Goal: Task Accomplishment & Management: Manage account settings

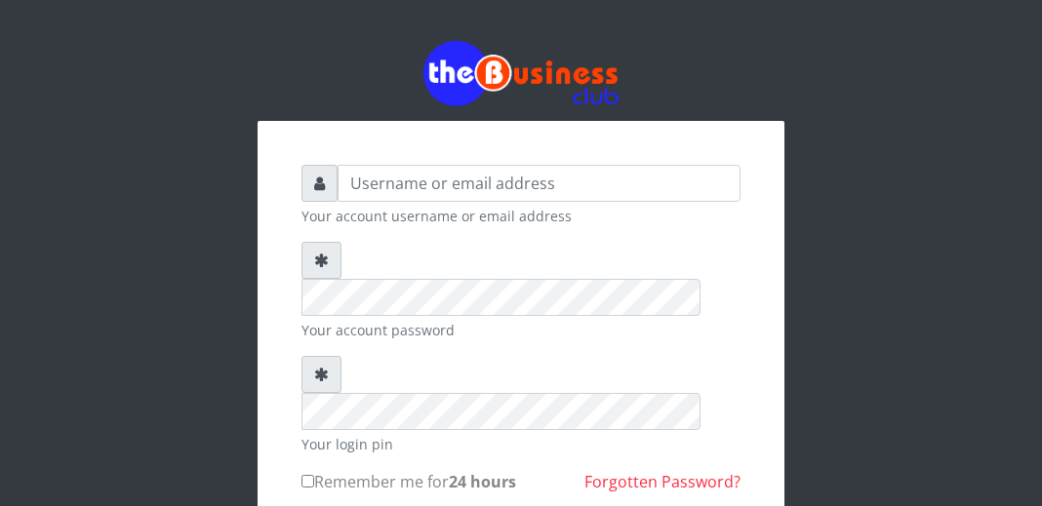
drag, startPoint x: 474, startPoint y: 381, endPoint x: 442, endPoint y: 118, distance: 264.4
click at [526, 218] on form "Your account username or email address Your account password Your login pin Rem…" at bounding box center [521, 423] width 439 height 517
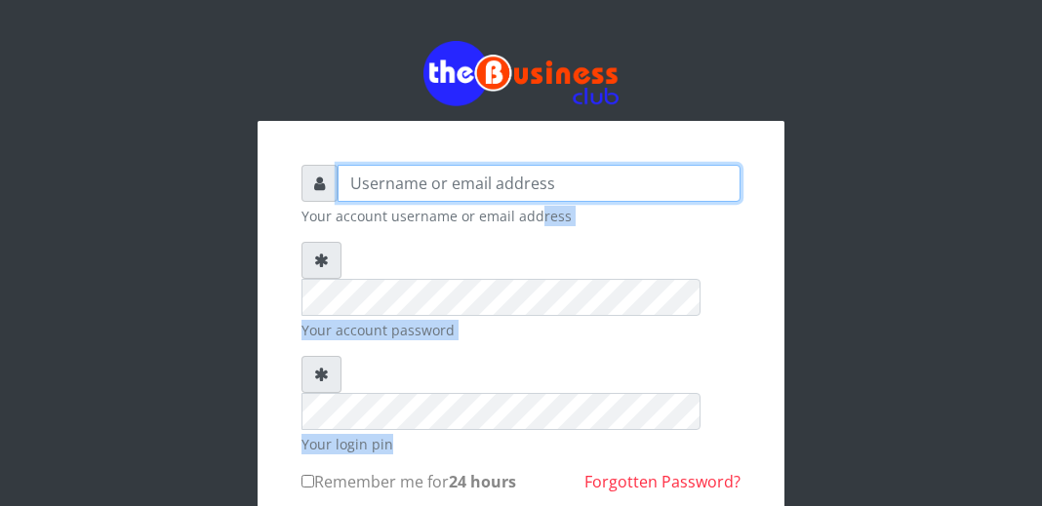
click at [443, 188] on input "text" at bounding box center [539, 183] width 403 height 37
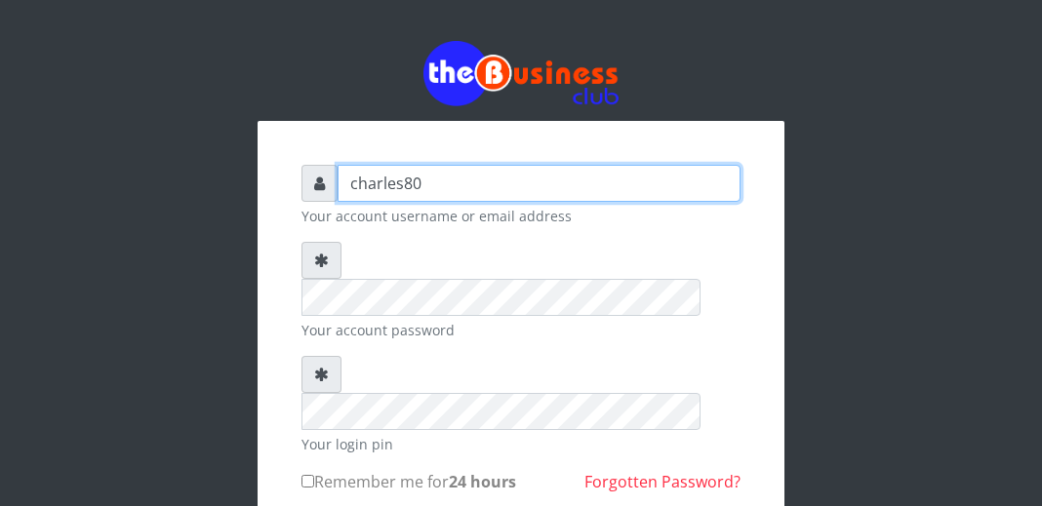
type input "charles80"
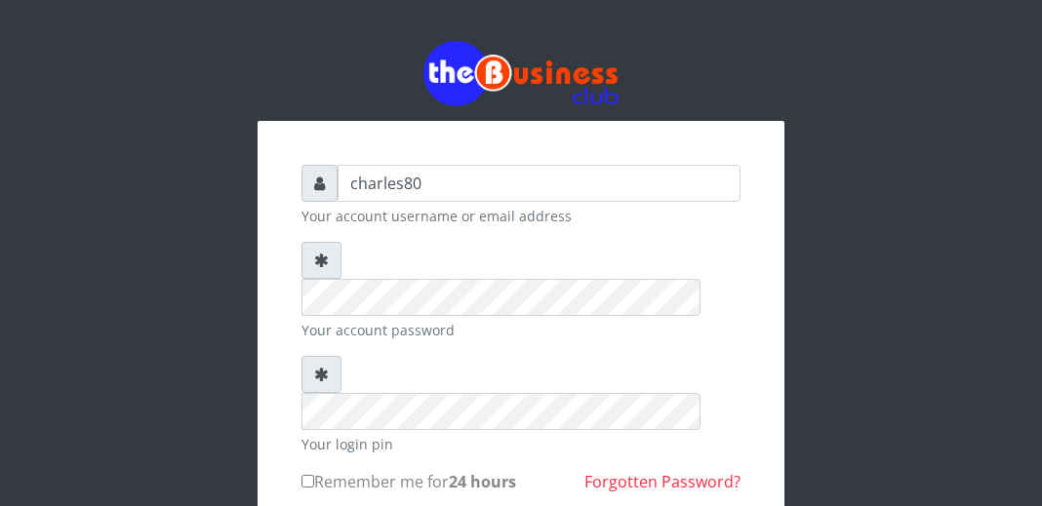
click at [305, 475] on input "Remember me for 24 hours" at bounding box center [308, 481] width 13 height 13
checkbox input "true"
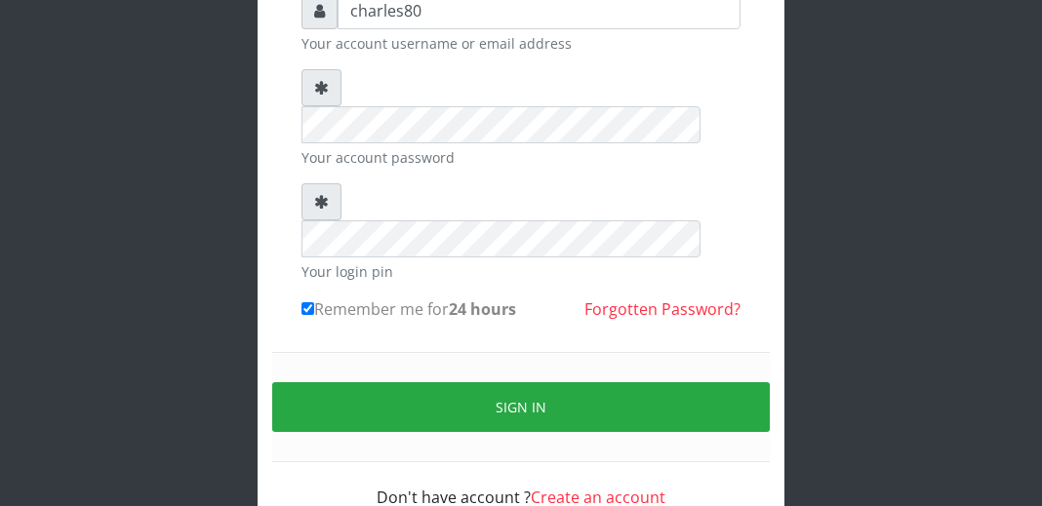
scroll to position [176, 0]
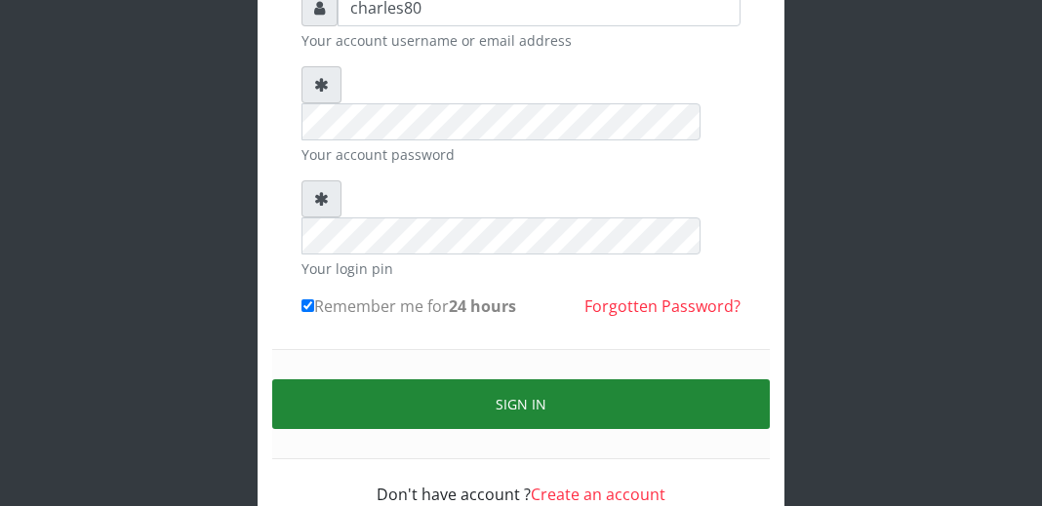
click at [688, 380] on button "Sign in" at bounding box center [521, 405] width 498 height 50
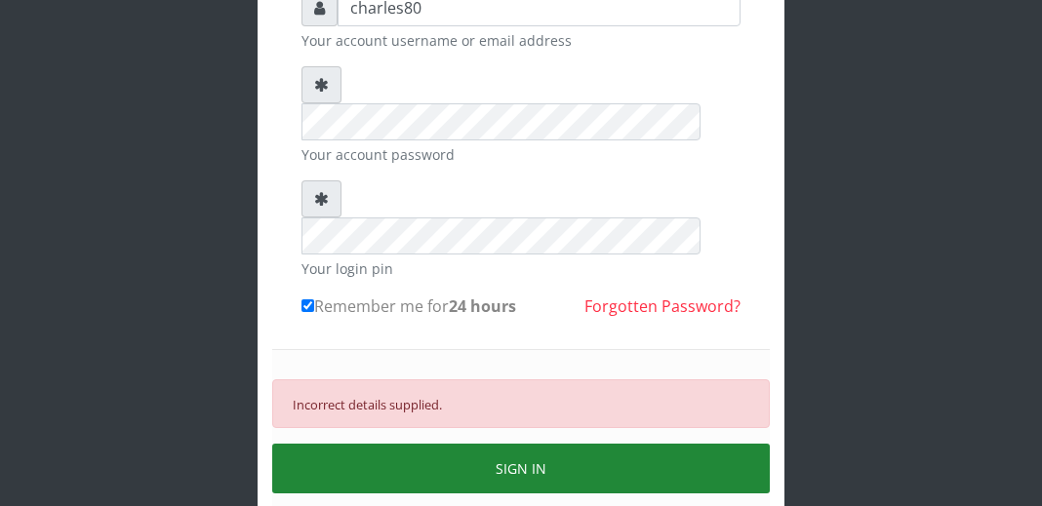
click at [551, 444] on button "SIGN IN" at bounding box center [521, 469] width 498 height 50
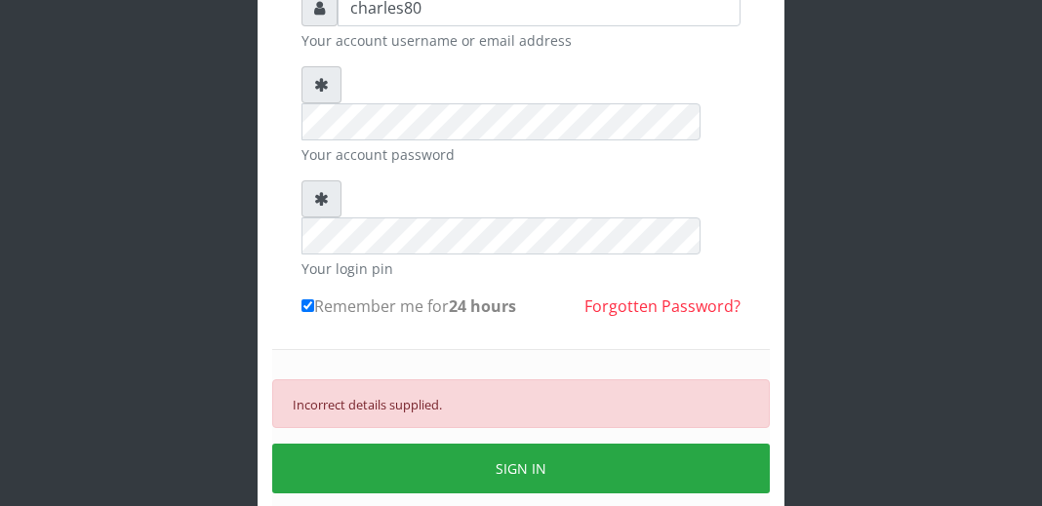
click at [485, 448] on div "Incorrect details supplied. SIGN IN" at bounding box center [521, 436] width 498 height 175
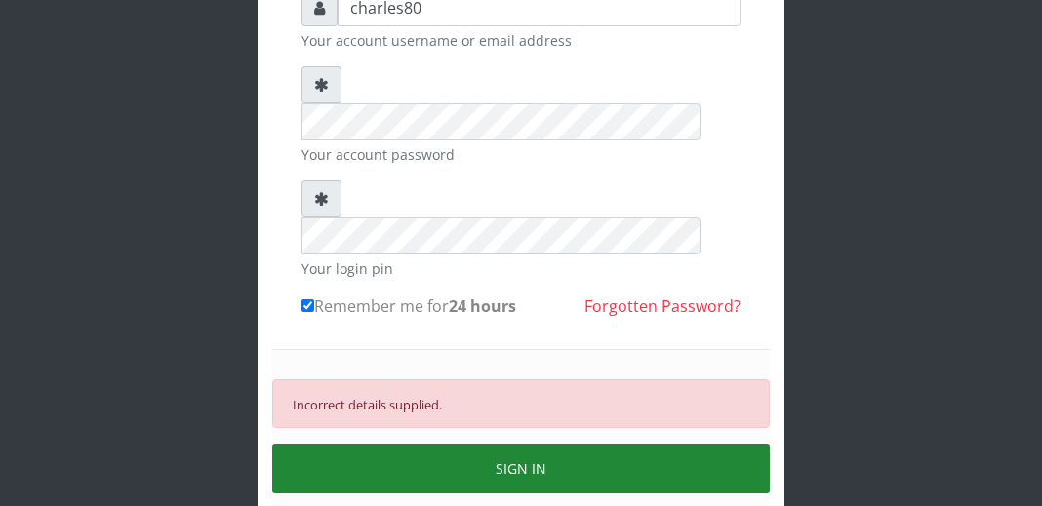
click at [516, 444] on button "SIGN IN" at bounding box center [521, 469] width 498 height 50
click at [523, 444] on button "SIGN IN" at bounding box center [521, 469] width 498 height 50
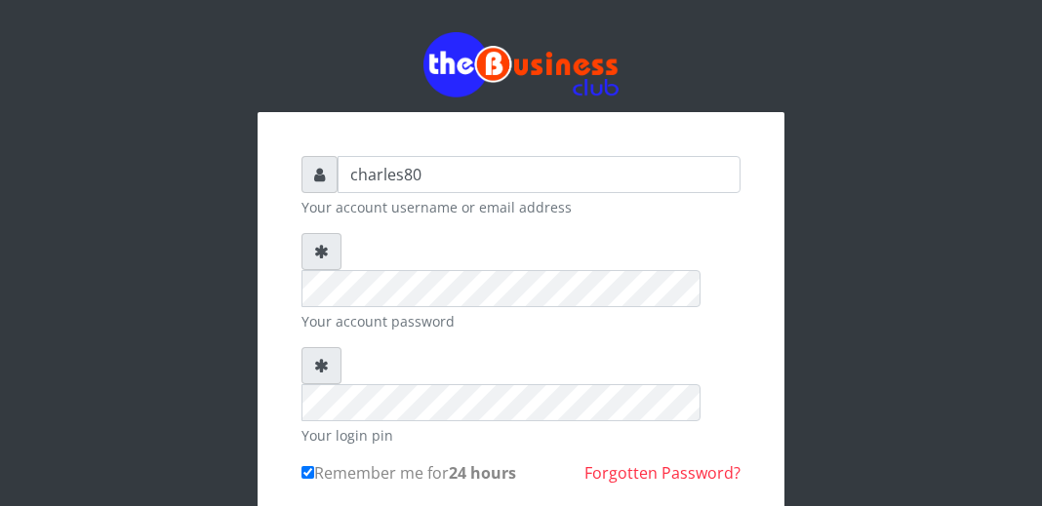
scroll to position [0, 0]
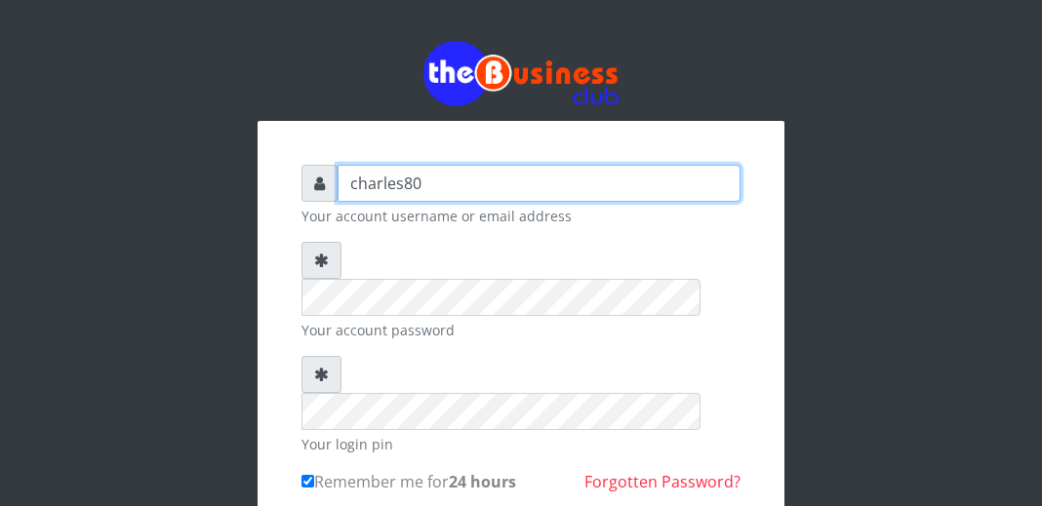
click at [423, 184] on input "charles80" at bounding box center [539, 183] width 403 height 37
type input "c"
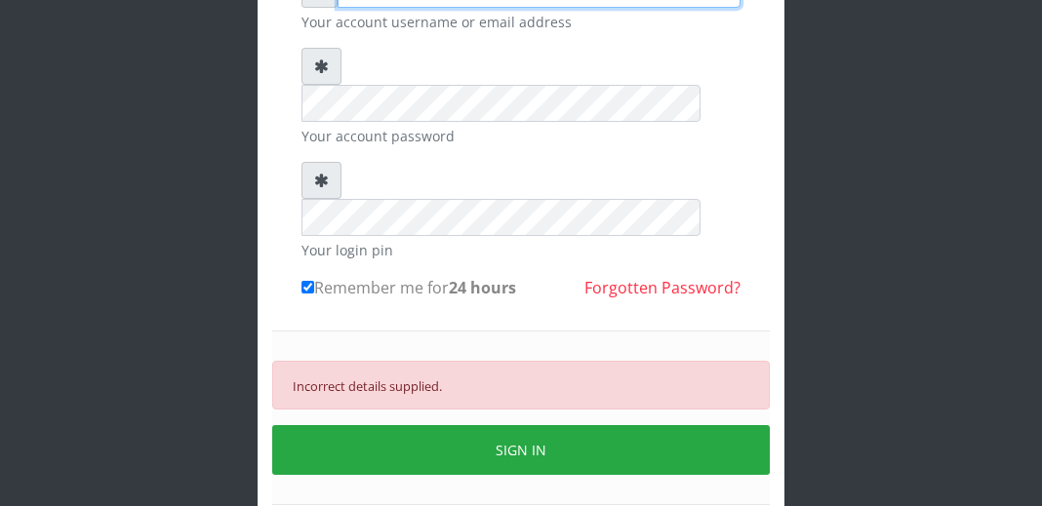
scroll to position [195, 0]
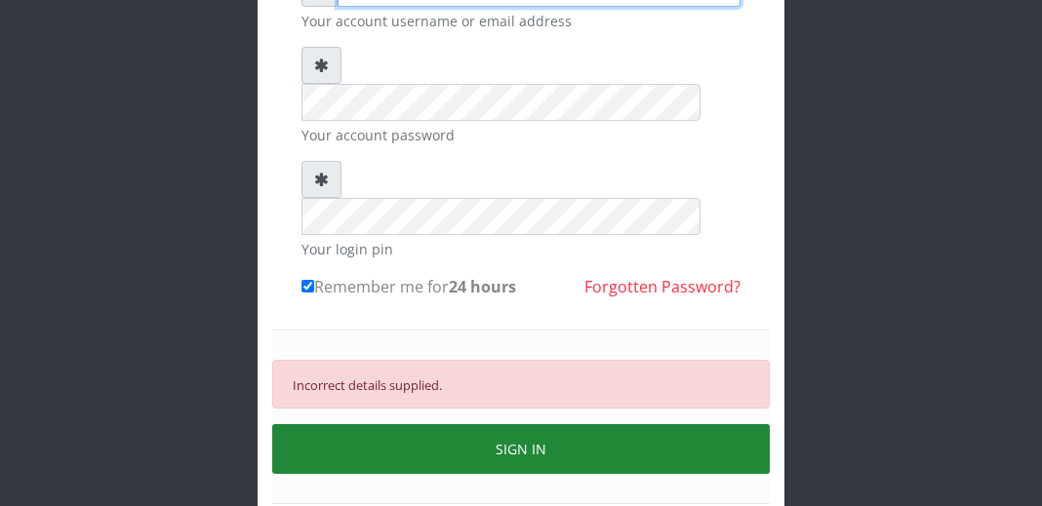
type input "[EMAIL_ADDRESS][DOMAIN_NAME]"
click at [700, 424] on button "SIGN IN" at bounding box center [521, 449] width 498 height 50
